Goal: Task Accomplishment & Management: Use online tool/utility

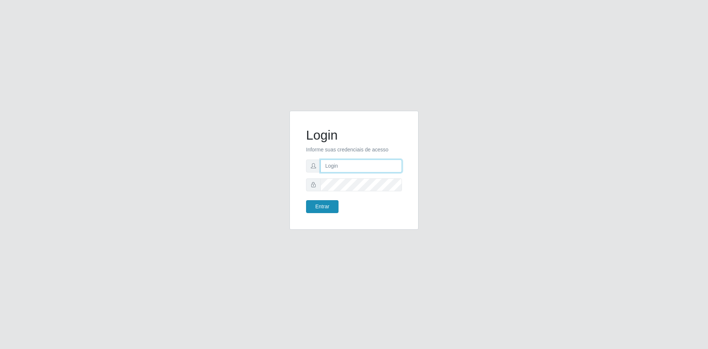
type input "[EMAIL_ADDRESS][DOMAIN_NAME]"
click at [330, 208] on button "Entrar" at bounding box center [322, 206] width 32 height 13
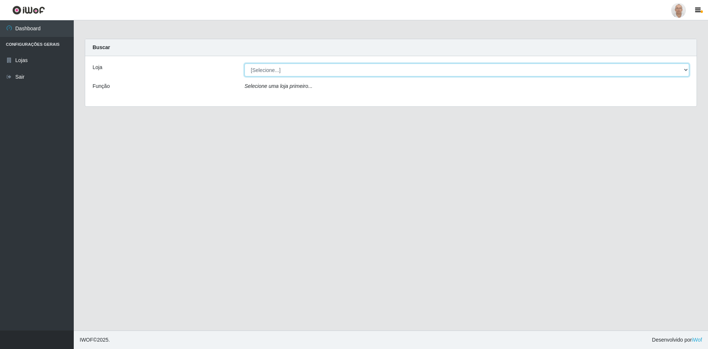
click at [684, 70] on select "[Selecione...] Mar Vermelho - Loja 04" at bounding box center [467, 69] width 445 height 13
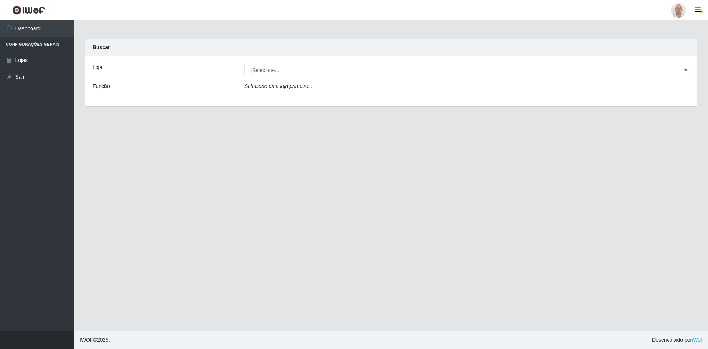
click at [221, 127] on main "Carregando... Buscar Loja [Selecione...] Mar Vermelho - Loja 04 Função Selecion…" at bounding box center [391, 175] width 635 height 310
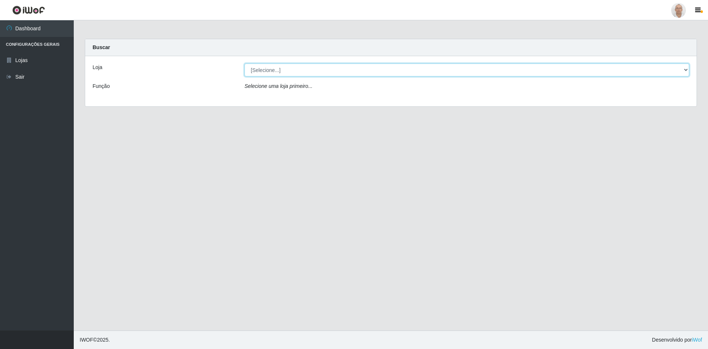
click at [314, 73] on select "[Selecione...] Mar Vermelho - Loja 04" at bounding box center [467, 69] width 445 height 13
click at [685, 69] on select "[Selecione...] Mar Vermelho - Loja 04" at bounding box center [467, 69] width 445 height 13
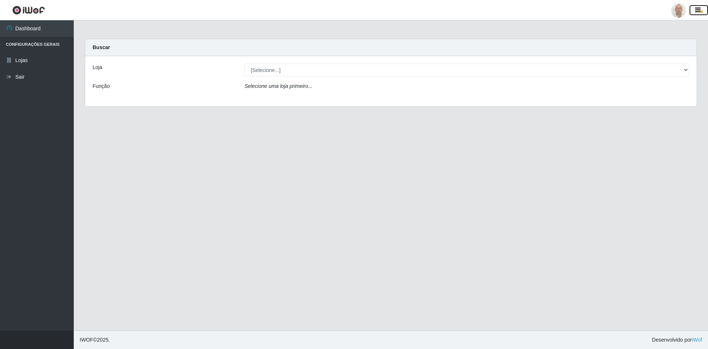
click at [697, 10] on icon "button" at bounding box center [699, 10] width 6 height 7
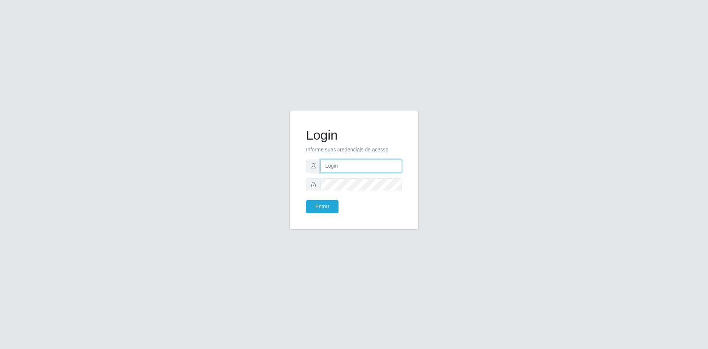
type input "[EMAIL_ADDRESS][DOMAIN_NAME]"
